Goal: Find specific page/section: Find specific page/section

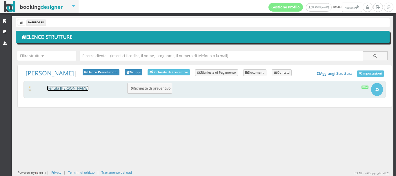
click at [66, 90] on link "Tenuta [PERSON_NAME]" at bounding box center [67, 88] width 41 height 5
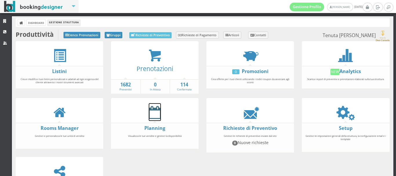
click at [156, 113] on icon at bounding box center [155, 112] width 12 height 13
